Goal: Check status: Check status

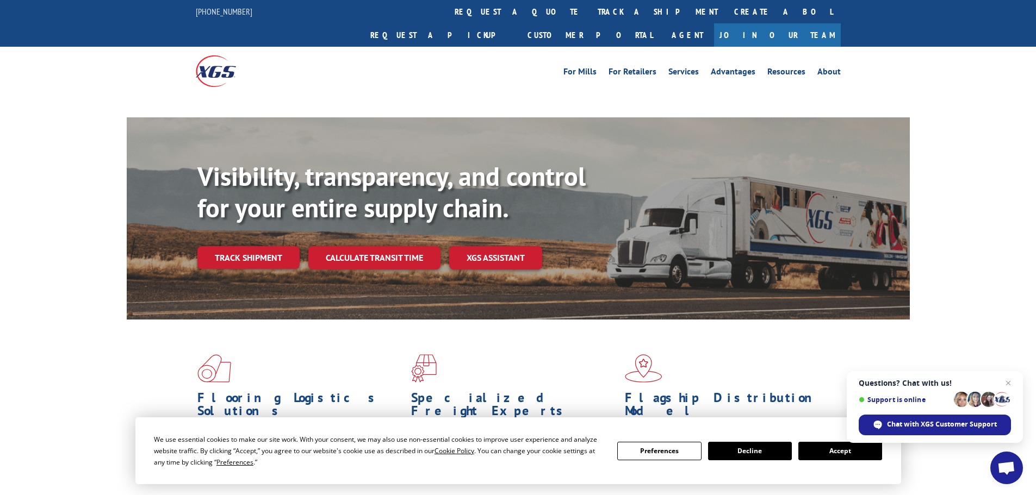
click at [228, 256] on div "Visibility, transparency, and control for your entire supply chain. Track shipm…" at bounding box center [553, 237] width 712 height 152
click at [252, 246] on link "Track shipment" at bounding box center [248, 257] width 102 height 23
click at [272, 246] on link "Track shipment" at bounding box center [248, 257] width 102 height 23
click at [1007, 385] on span "Close chat" at bounding box center [1008, 384] width 14 height 14
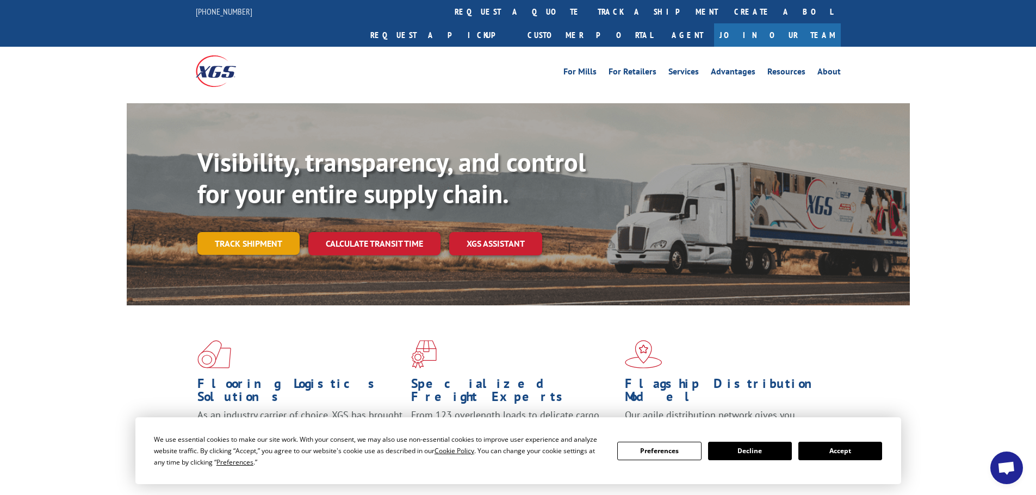
click at [271, 232] on link "Track shipment" at bounding box center [248, 243] width 102 height 23
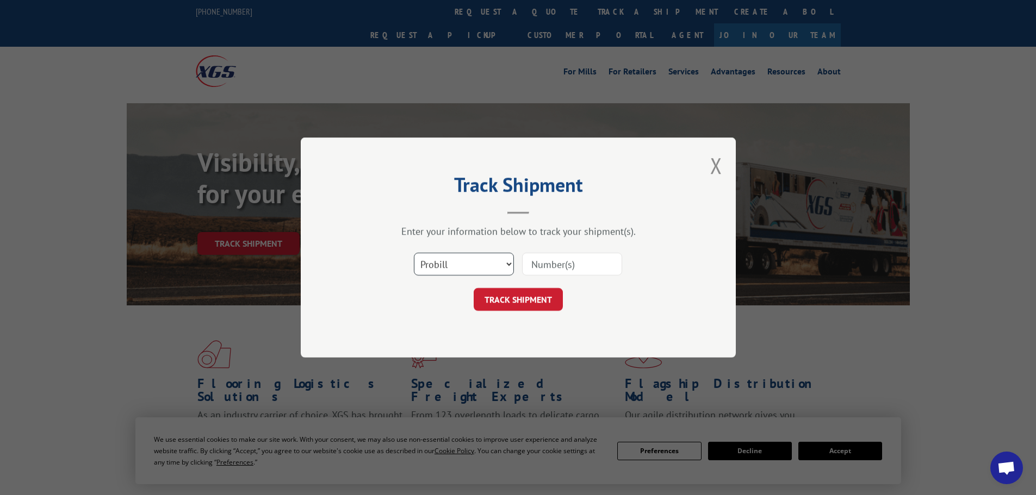
click at [460, 272] on select "Select category... Probill BOL PO" at bounding box center [464, 264] width 100 height 23
select select "po"
click at [414, 253] on select "Select category... Probill BOL PO" at bounding box center [464, 264] width 100 height 23
drag, startPoint x: 552, startPoint y: 280, endPoint x: 554, endPoint y: 272, distance: 8.4
click at [552, 277] on div "Select category... Probill BOL PO" at bounding box center [518, 264] width 326 height 36
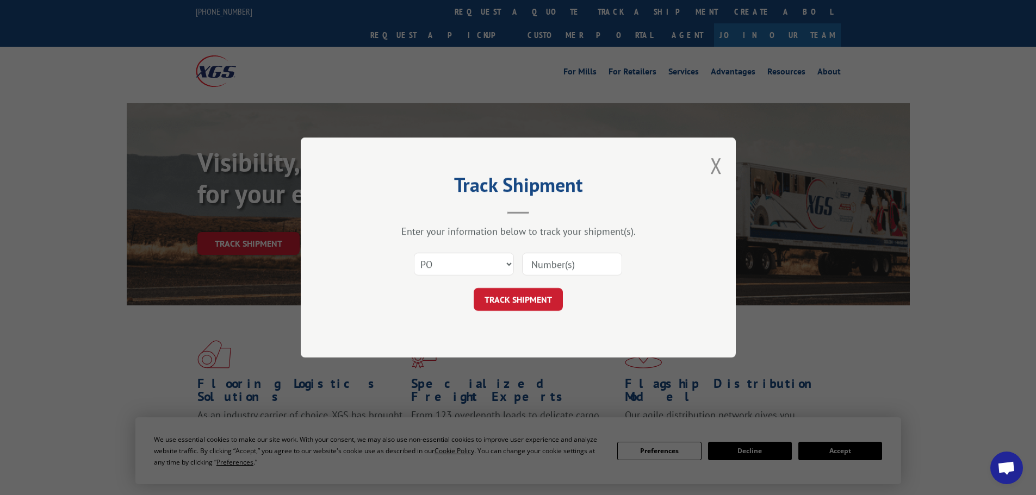
click at [557, 269] on input at bounding box center [572, 264] width 100 height 23
paste input "61541282"
type input "61541282"
click at [534, 307] on button "TRACK SHIPMENT" at bounding box center [517, 299] width 89 height 23
